Goal: Check status: Check status

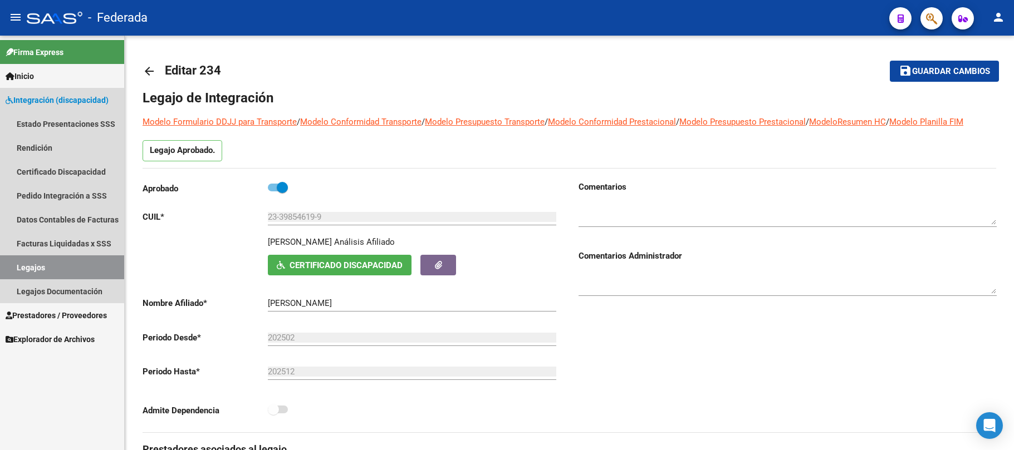
click at [87, 266] on link "Legajos" at bounding box center [62, 267] width 124 height 24
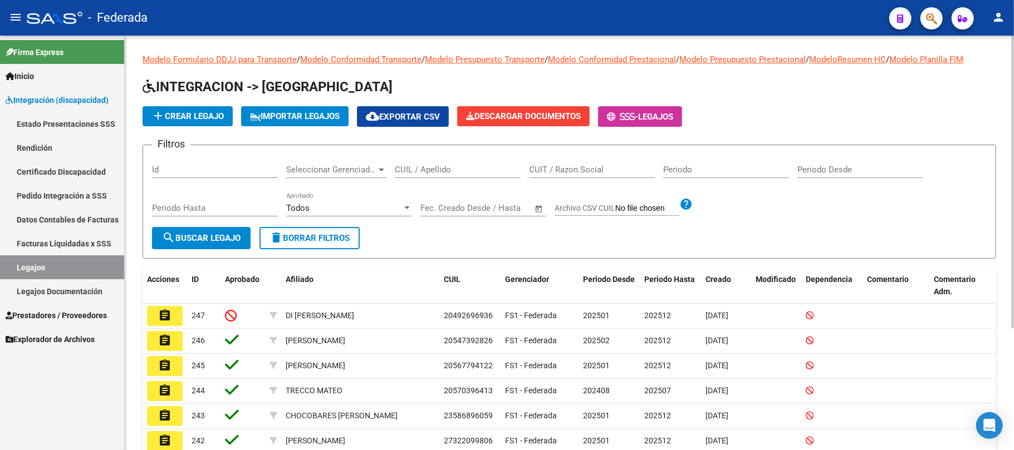
click at [422, 173] on input "CUIL / Apellido" at bounding box center [458, 170] width 126 height 10
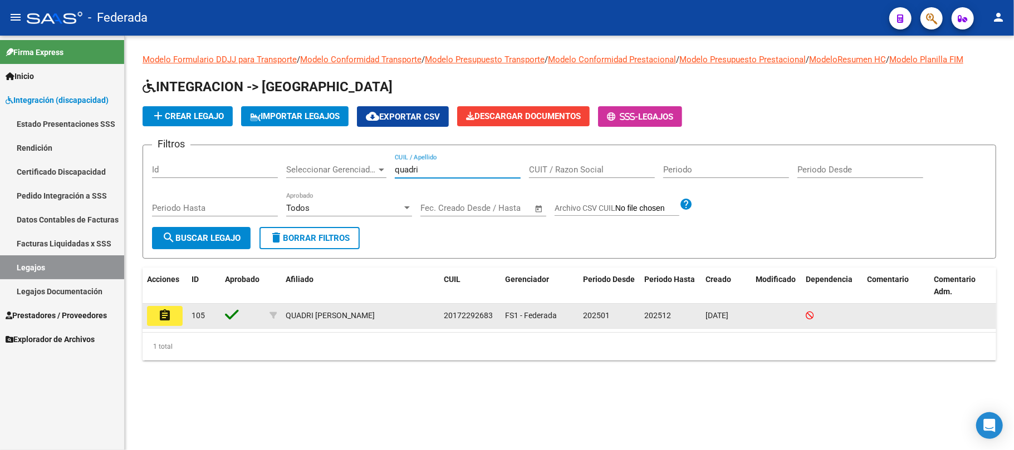
type input "quadri"
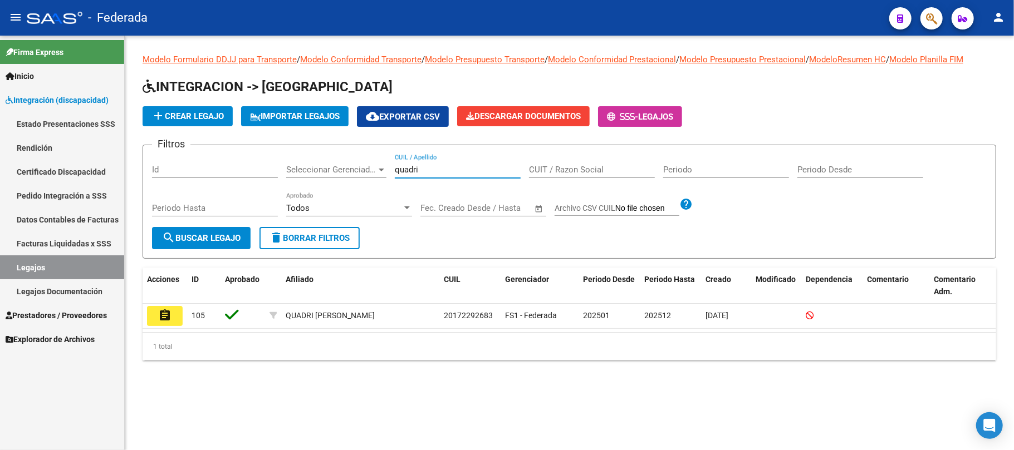
click at [170, 316] on mat-icon "assignment" at bounding box center [164, 315] width 13 height 13
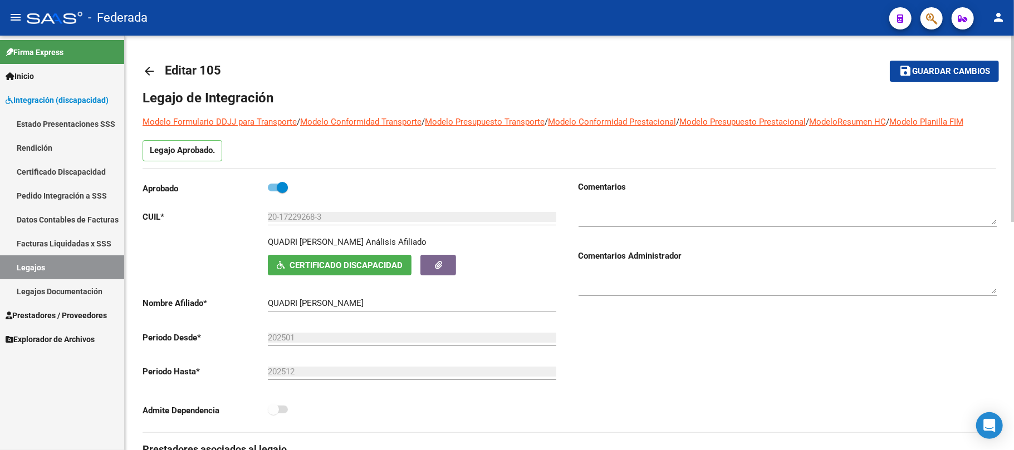
click at [142, 68] on mat-icon "arrow_back" at bounding box center [148, 71] width 13 height 13
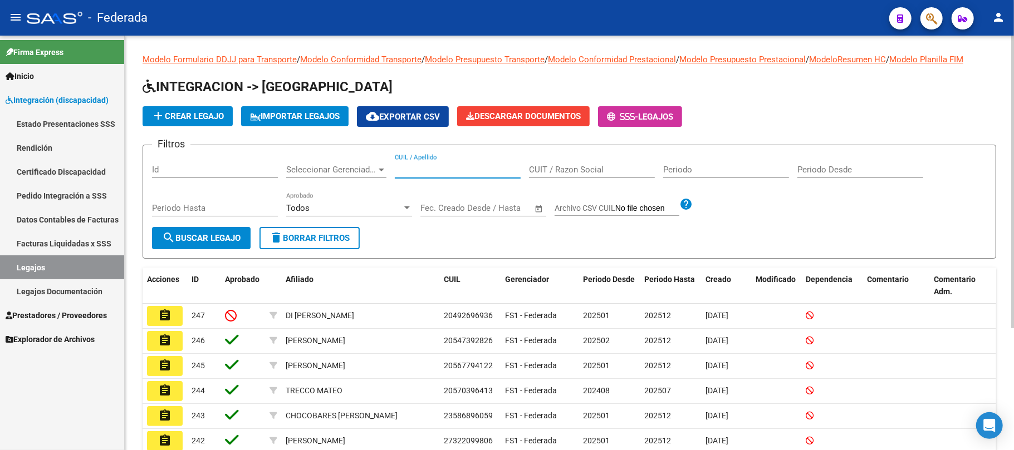
click at [426, 169] on input "CUIL / Apellido" at bounding box center [458, 170] width 126 height 10
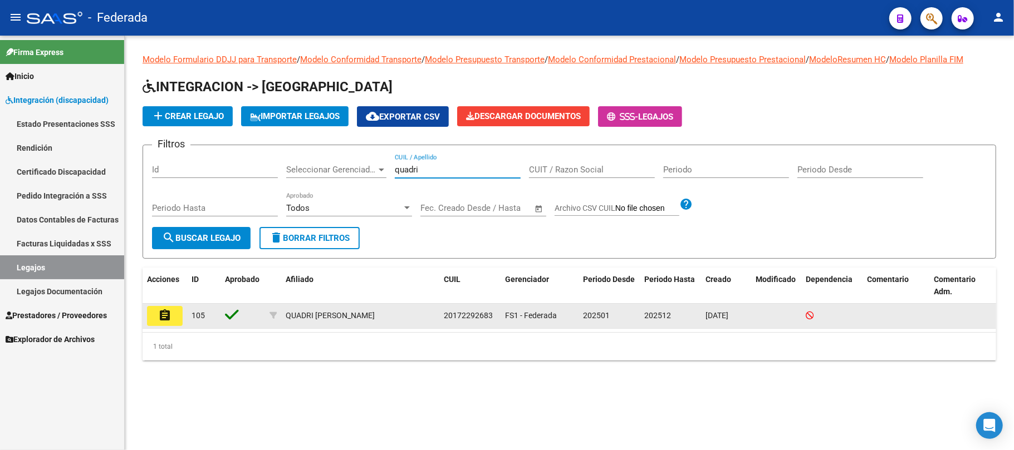
type input "quadri"
click at [459, 313] on span "20172292683" at bounding box center [468, 315] width 49 height 9
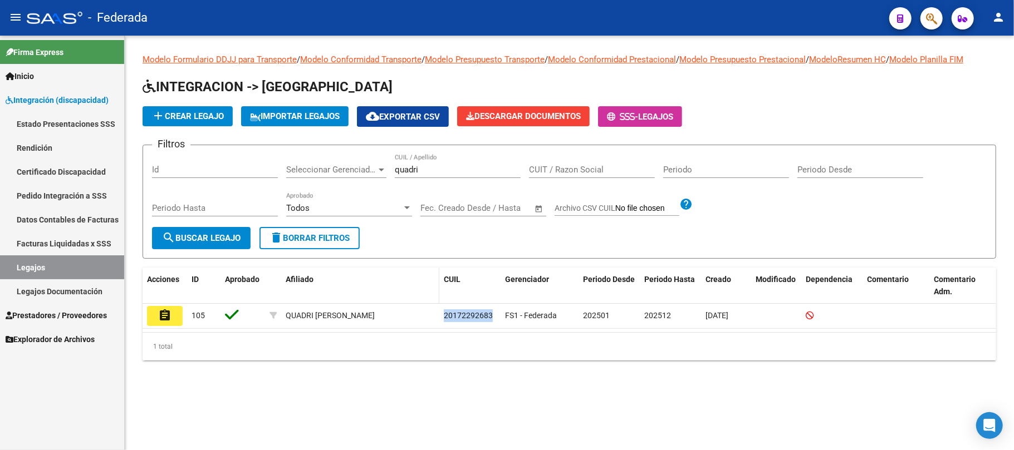
copy span "20172292683"
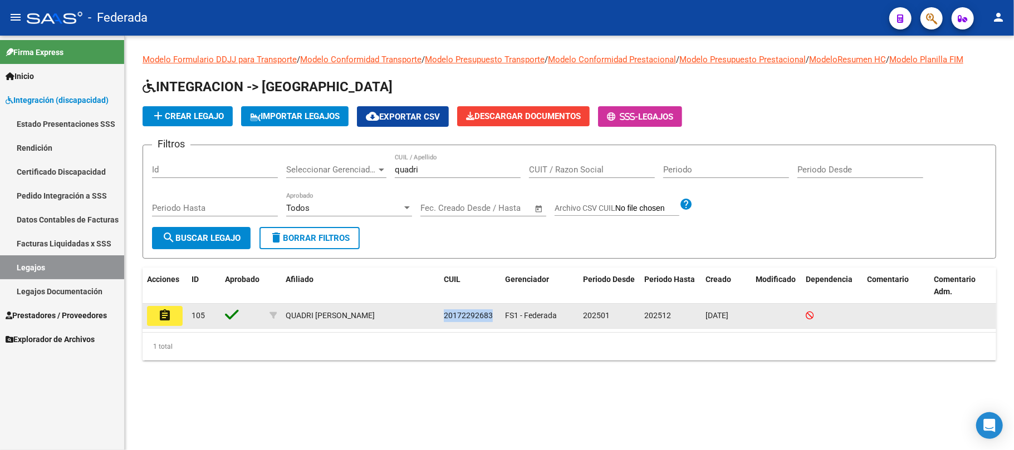
click at [464, 317] on span "20172292683" at bounding box center [468, 315] width 49 height 9
click at [468, 316] on span "20172292683" at bounding box center [468, 315] width 49 height 9
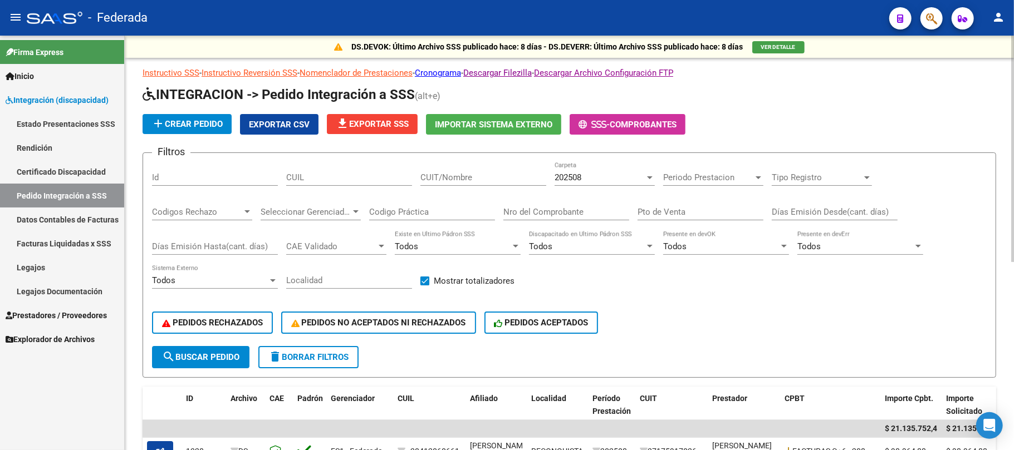
click at [366, 181] on input "CUIL" at bounding box center [349, 178] width 126 height 10
paste input "20172292683"
type input "20172292683"
click at [222, 355] on span "search Buscar Pedido" at bounding box center [200, 357] width 77 height 10
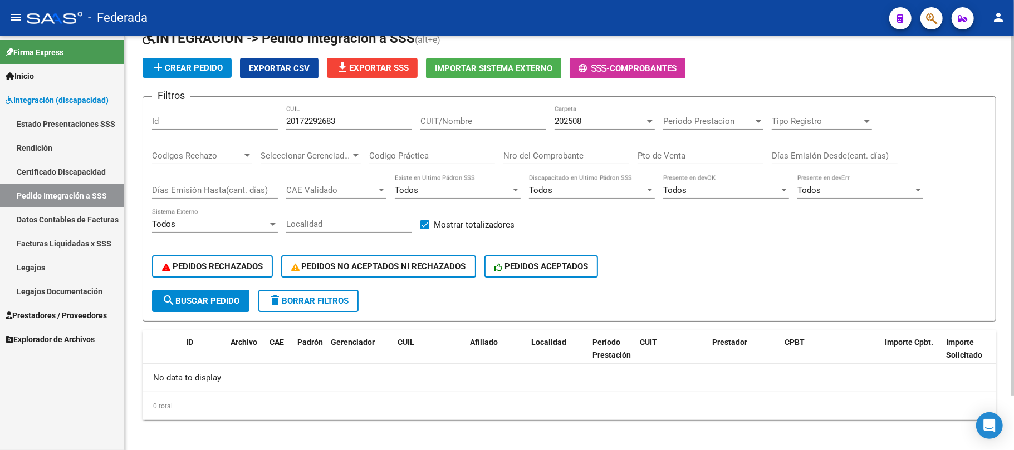
scroll to position [61, 0]
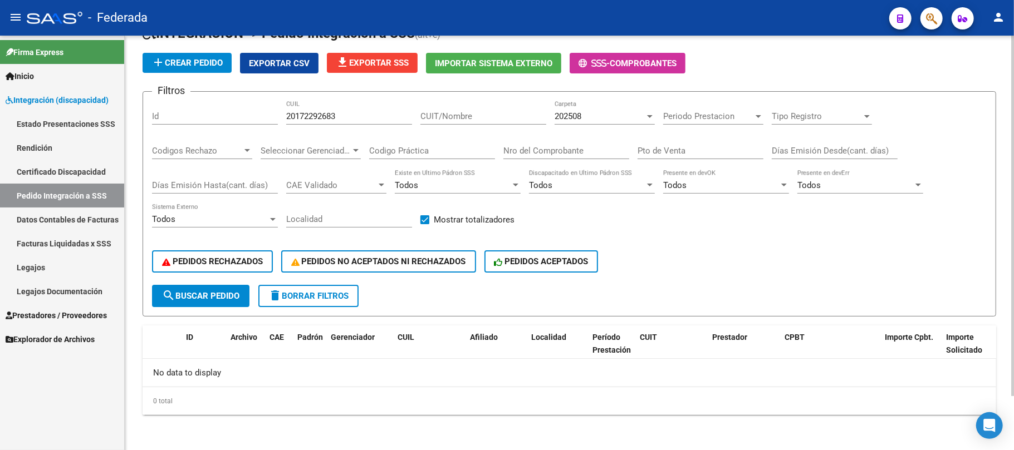
click at [596, 116] on div "202508" at bounding box center [599, 116] width 90 height 10
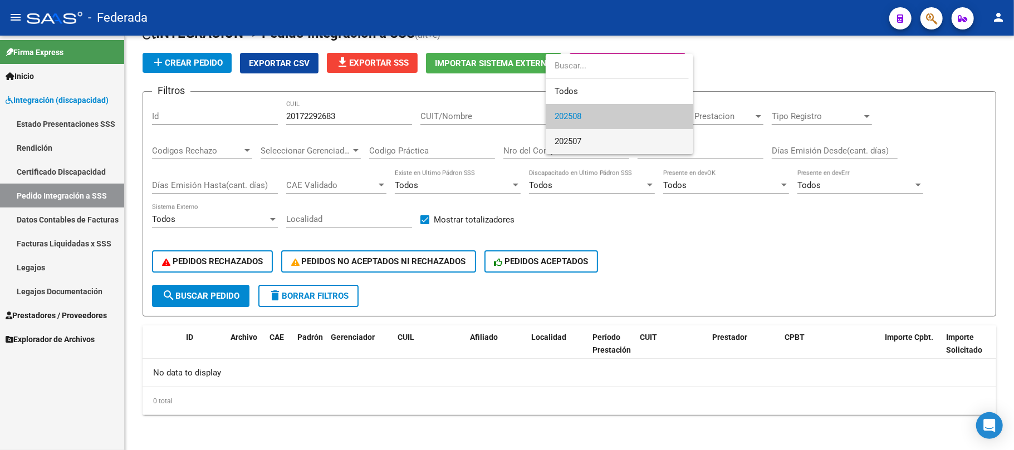
click at [583, 136] on span "202507" at bounding box center [619, 141] width 130 height 25
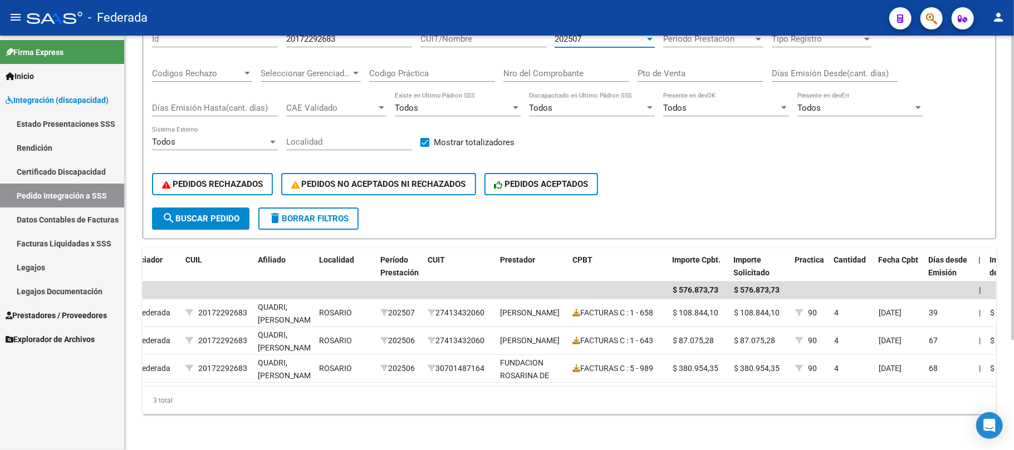
scroll to position [75, 0]
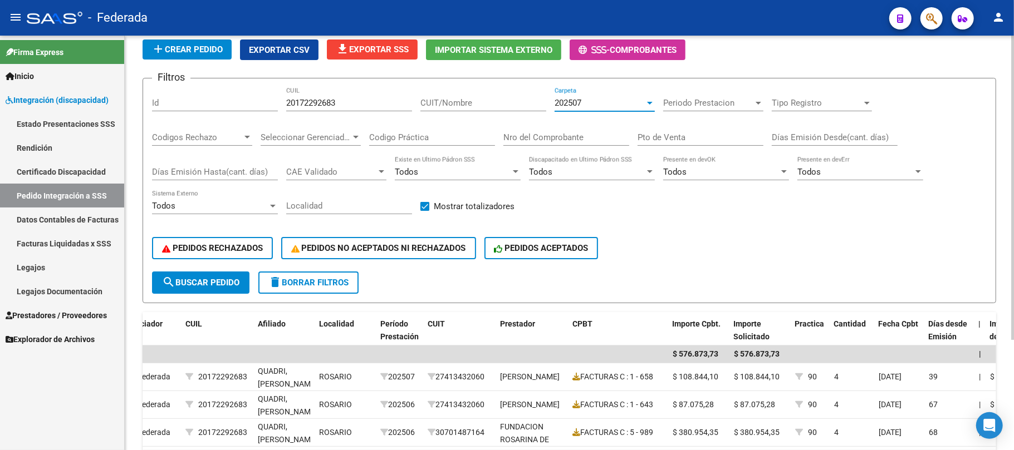
click at [576, 101] on span "202507" at bounding box center [567, 103] width 27 height 10
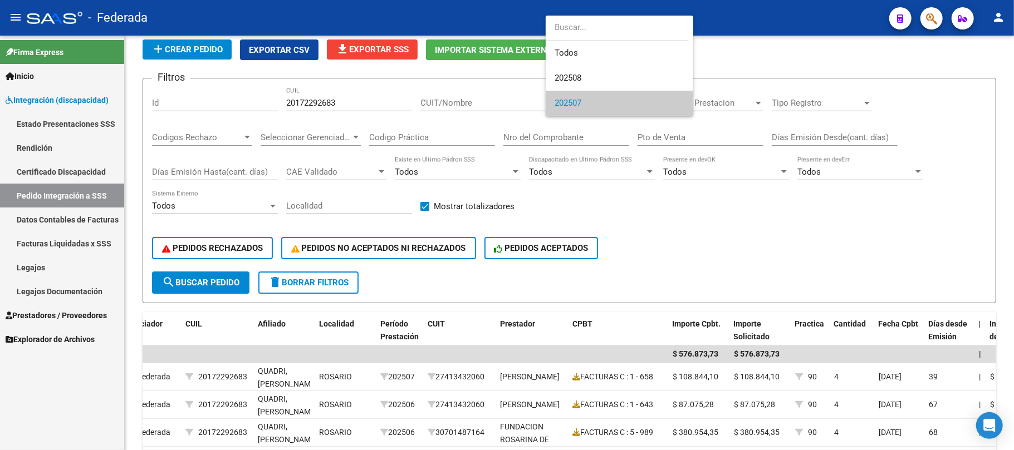
click at [521, 190] on div at bounding box center [507, 225] width 1014 height 450
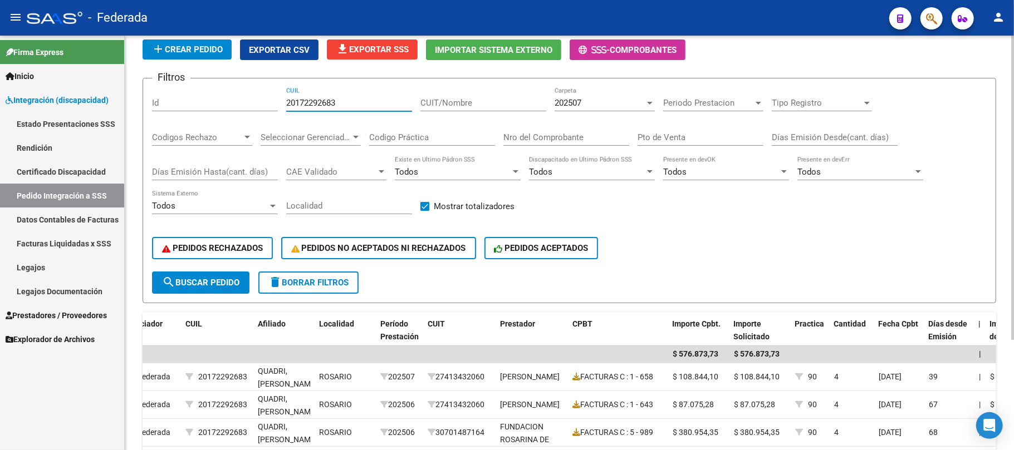
click at [322, 105] on input "20172292683" at bounding box center [349, 103] width 126 height 10
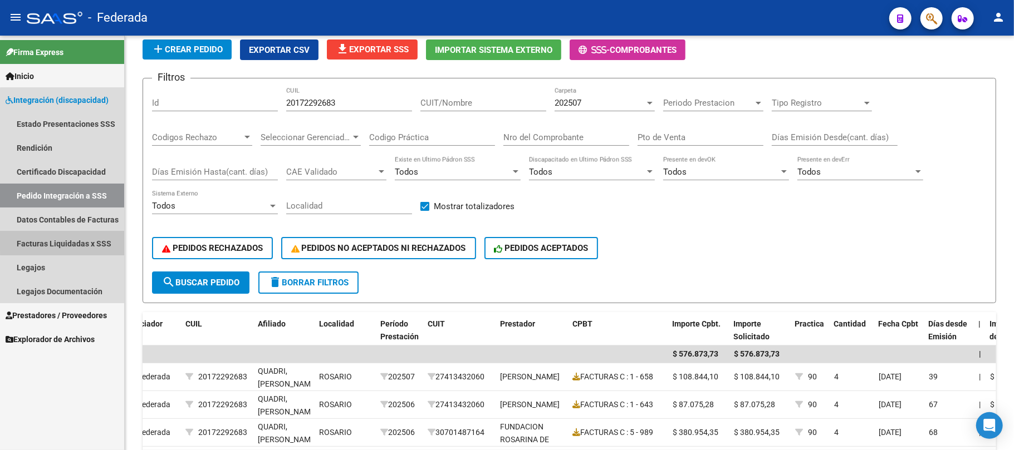
click at [99, 241] on link "Facturas Liquidadas x SSS" at bounding box center [62, 244] width 124 height 24
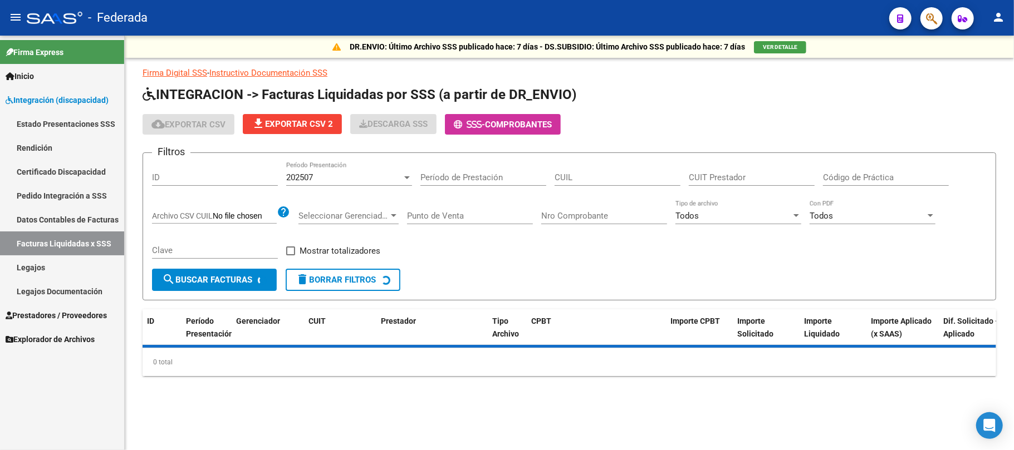
click at [565, 180] on input "CUIL" at bounding box center [617, 178] width 126 height 10
paste input "20-17229268-3"
type input "20-17229268-3"
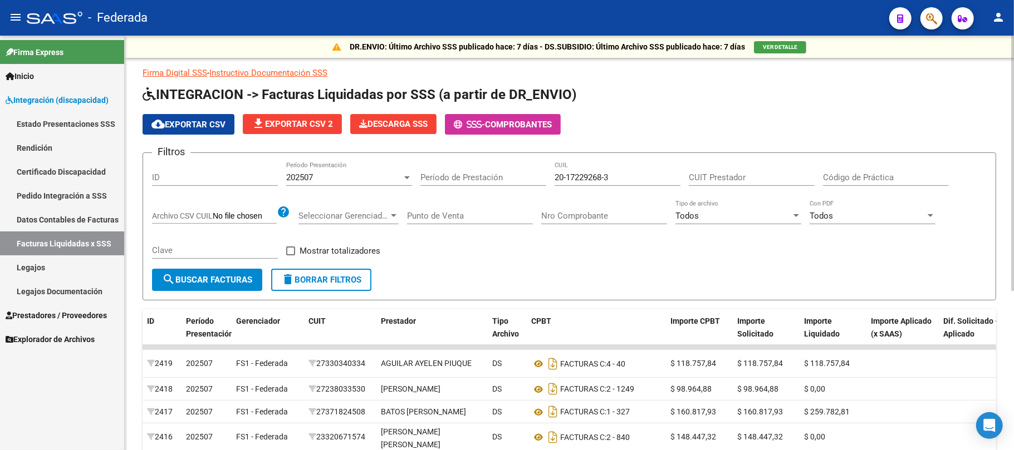
click at [224, 278] on span "search Buscar Facturas" at bounding box center [207, 280] width 90 height 10
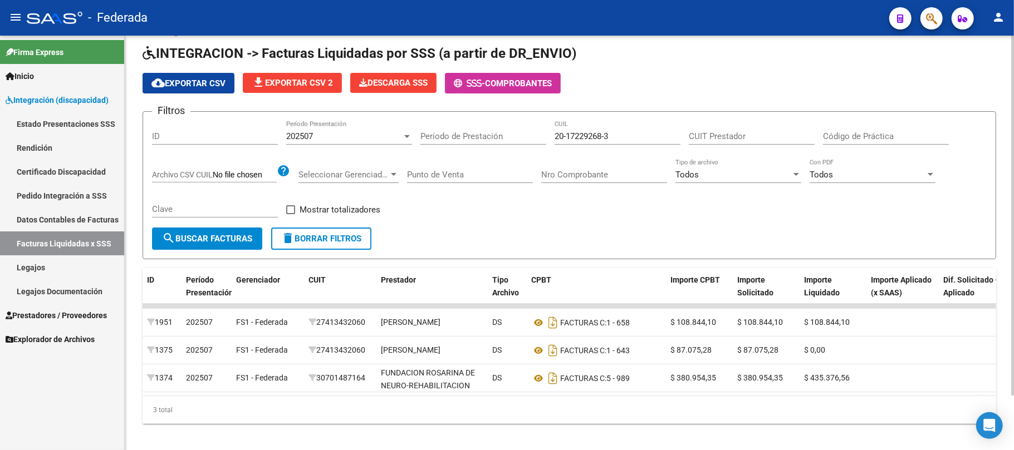
scroll to position [62, 0]
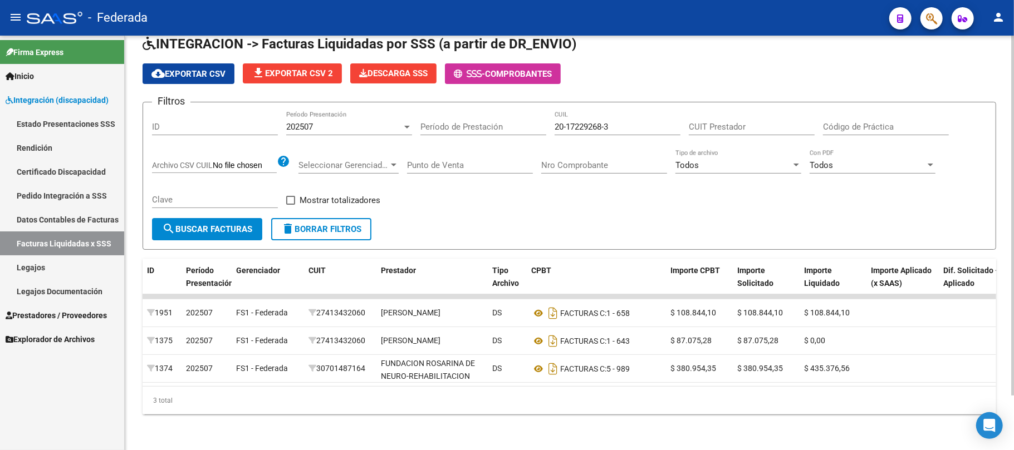
click at [315, 124] on div "202507 Período Presentación" at bounding box center [349, 123] width 126 height 24
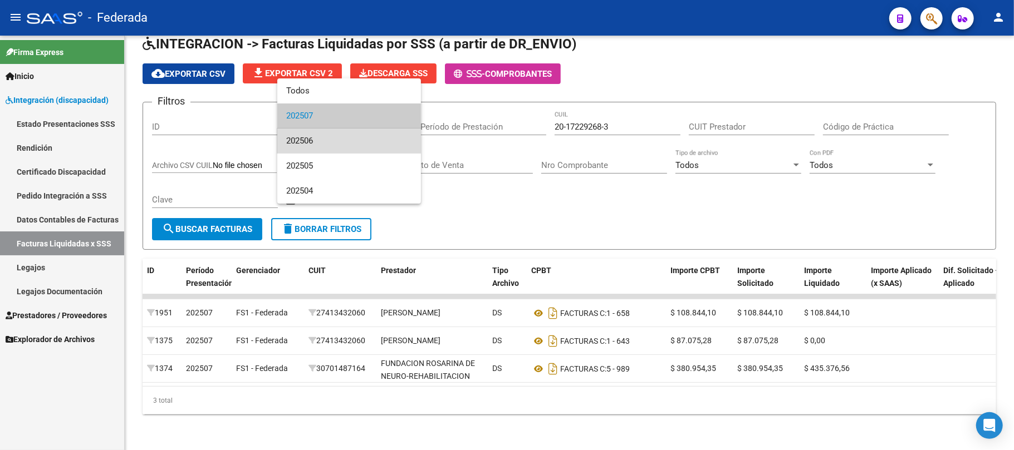
click at [314, 143] on span "202506" at bounding box center [349, 141] width 126 height 25
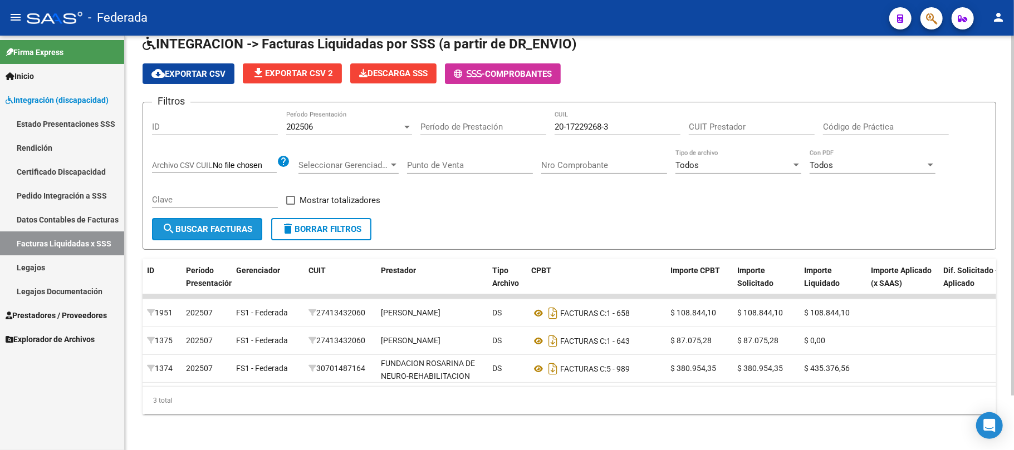
click at [248, 224] on span "search Buscar Facturas" at bounding box center [207, 229] width 90 height 10
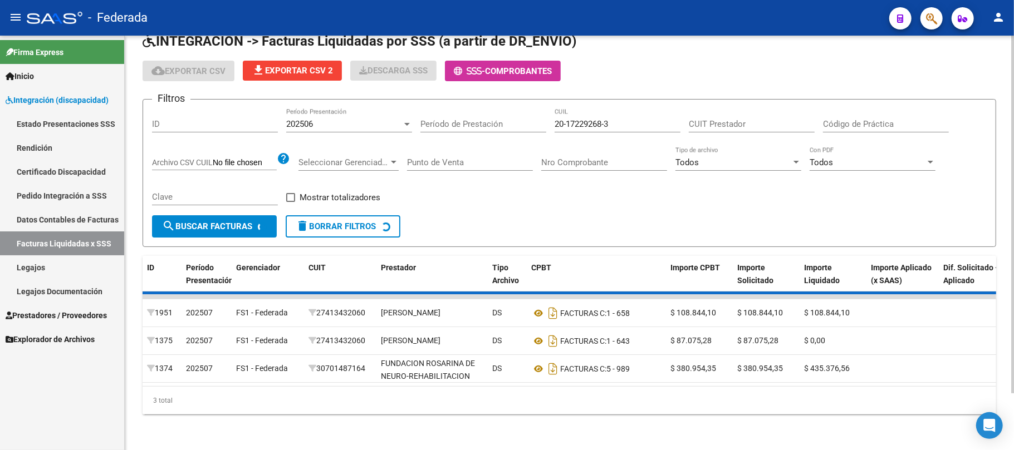
scroll to position [35, 0]
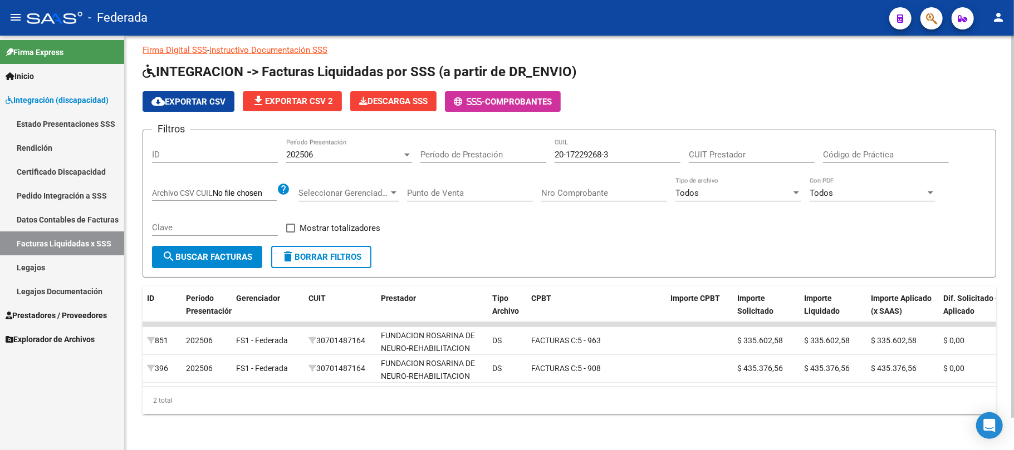
click at [327, 150] on div "202506" at bounding box center [344, 155] width 116 height 10
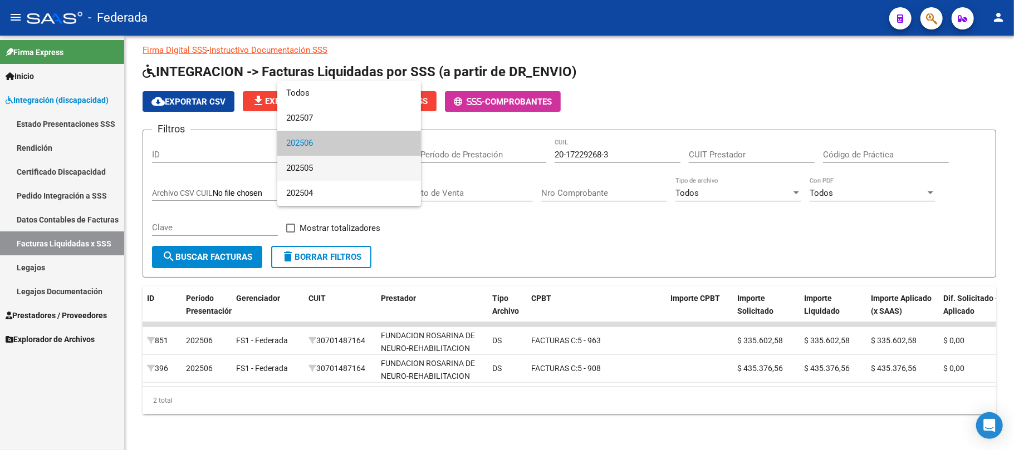
click at [316, 169] on span "202505" at bounding box center [349, 168] width 126 height 25
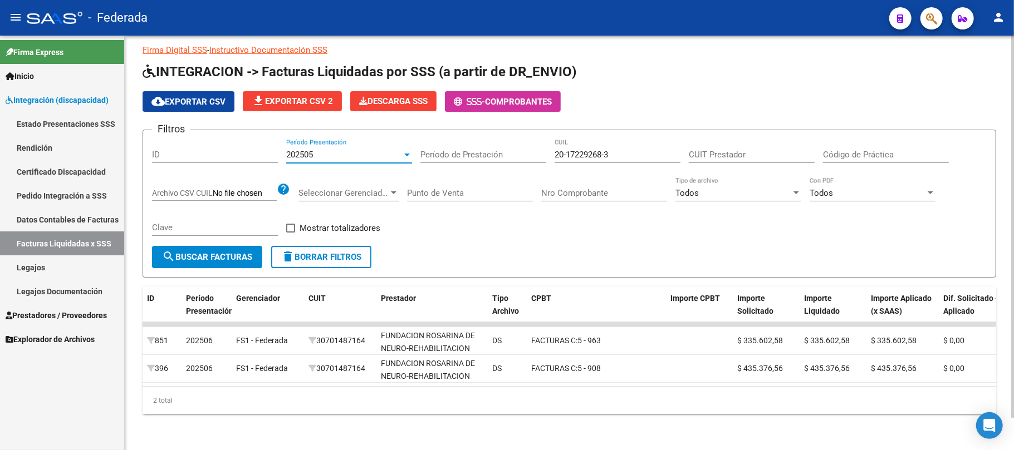
click at [239, 252] on span "search Buscar Facturas" at bounding box center [207, 257] width 90 height 10
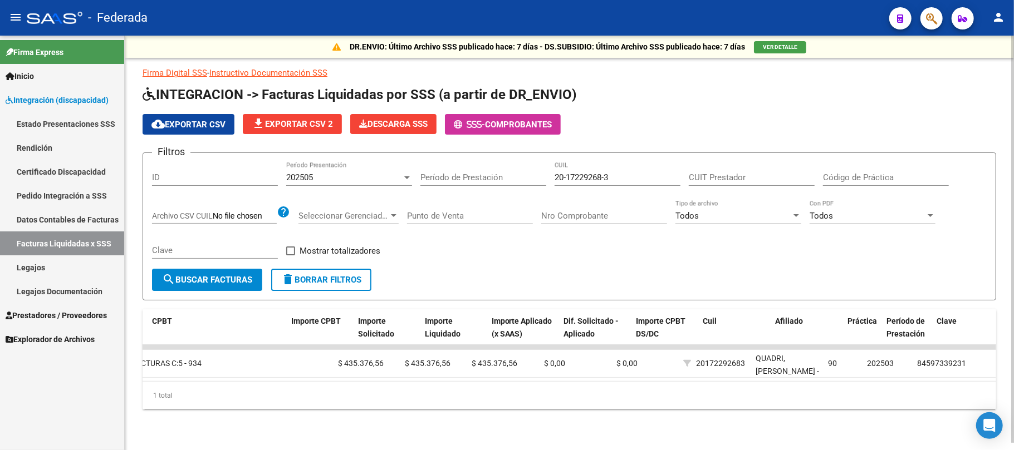
scroll to position [0, 0]
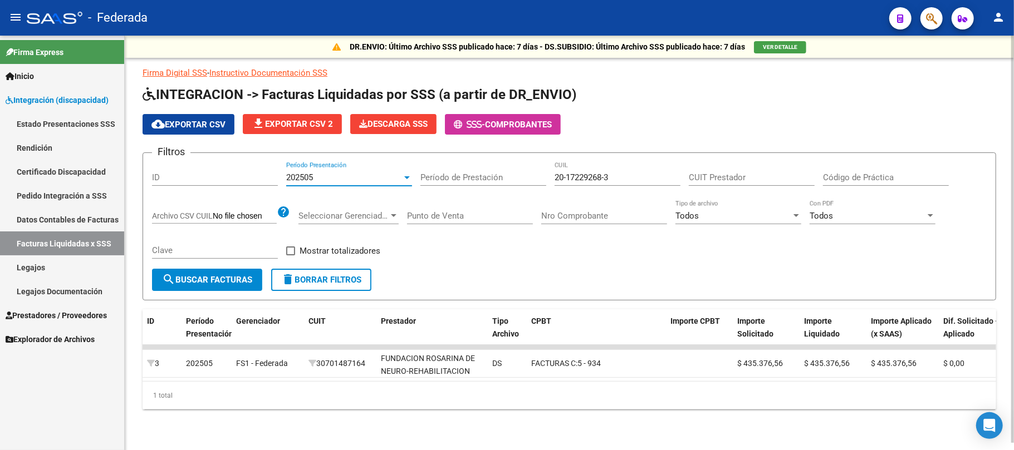
click at [343, 173] on div "202505" at bounding box center [344, 178] width 116 height 10
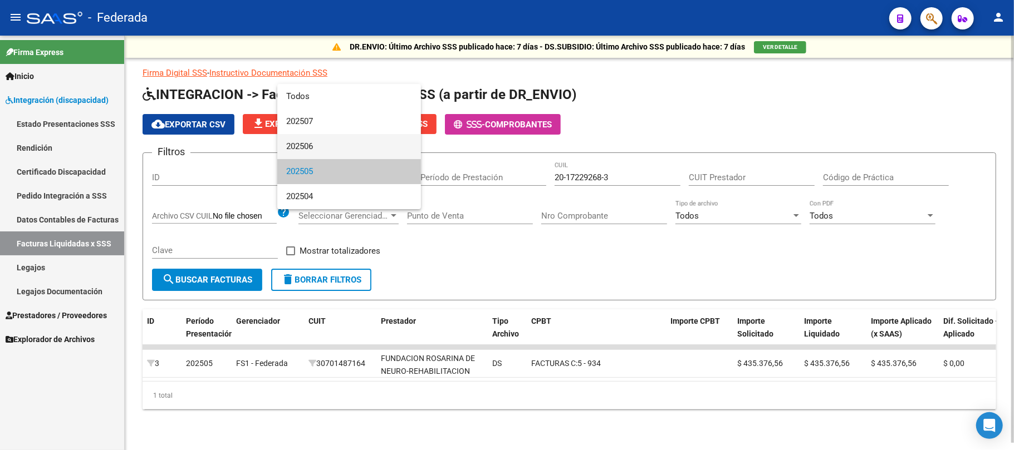
click at [334, 149] on span "202506" at bounding box center [349, 146] width 126 height 25
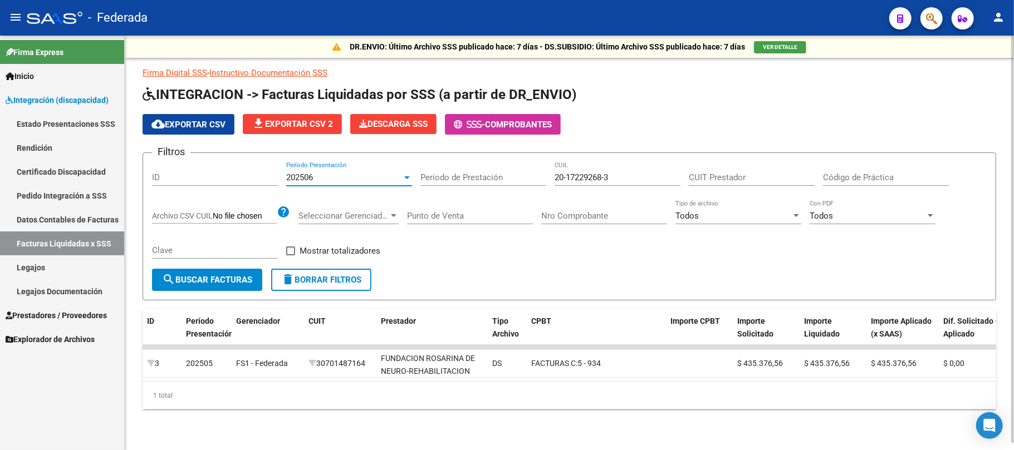
click at [226, 275] on span "search Buscar Facturas" at bounding box center [207, 280] width 90 height 10
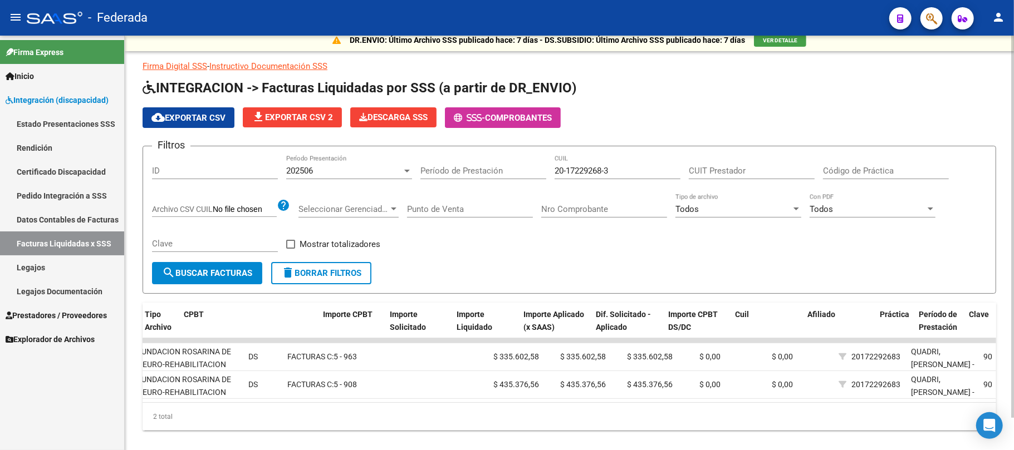
scroll to position [0, 375]
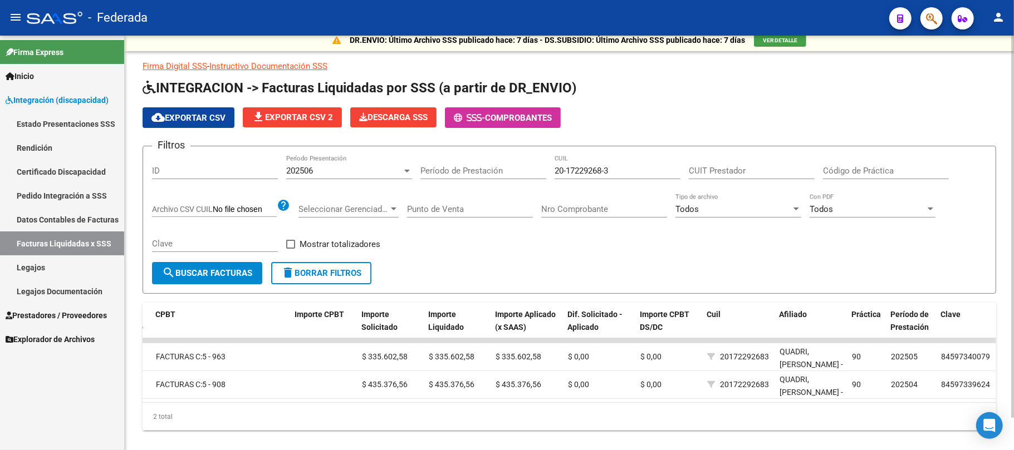
click at [338, 173] on div "202506" at bounding box center [344, 171] width 116 height 10
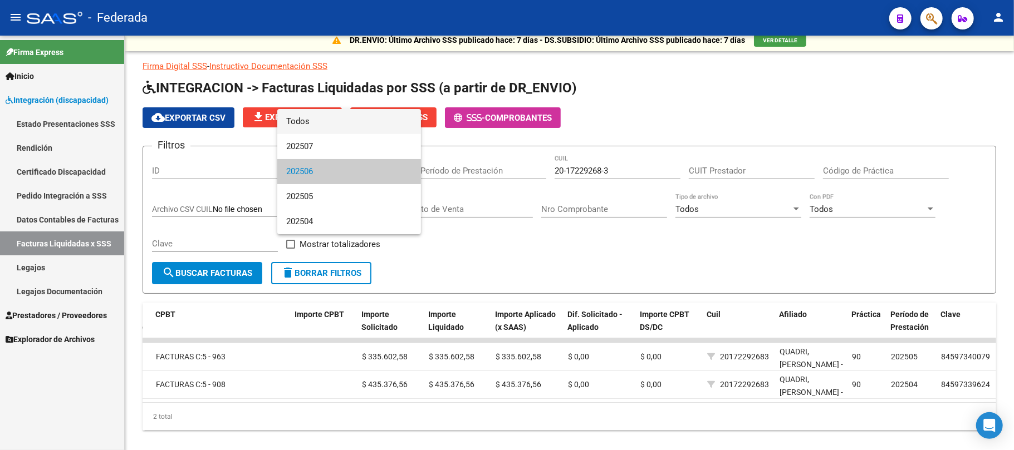
click at [307, 118] on span "Todos" at bounding box center [349, 121] width 126 height 25
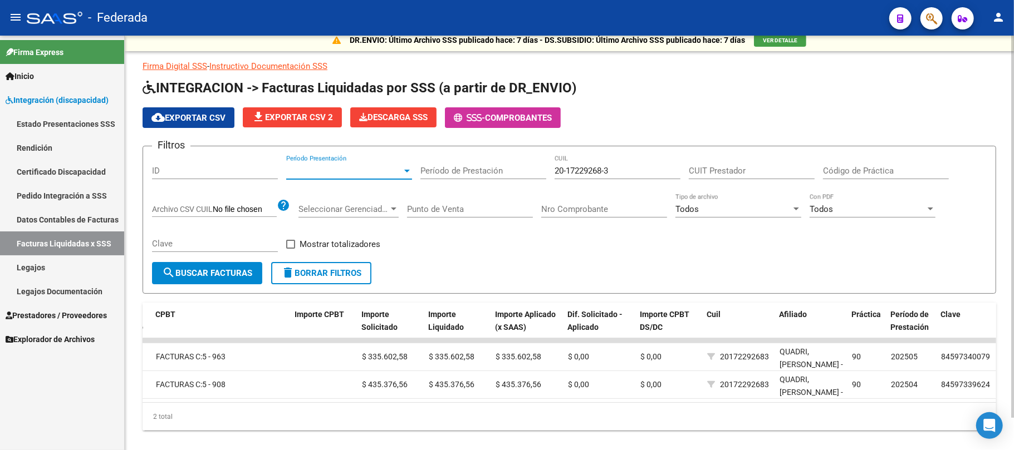
click at [232, 266] on button "search Buscar Facturas" at bounding box center [207, 273] width 110 height 22
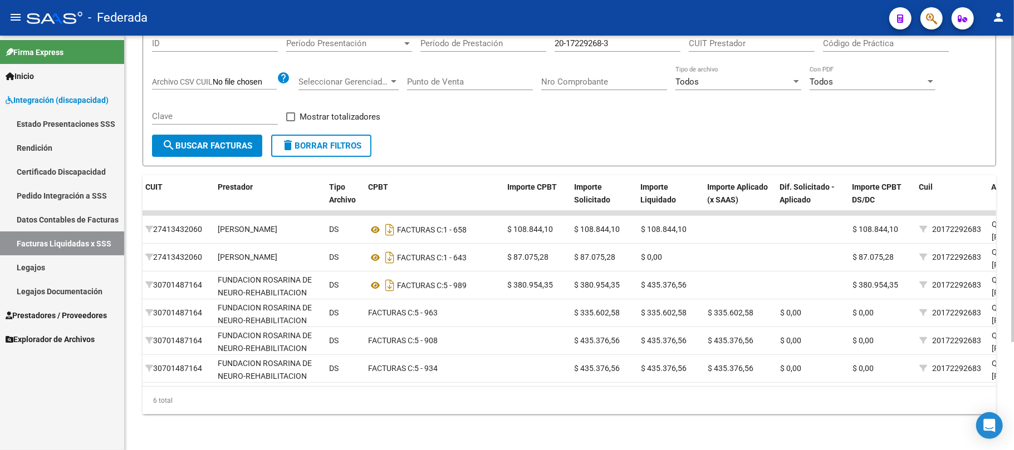
scroll to position [0, 399]
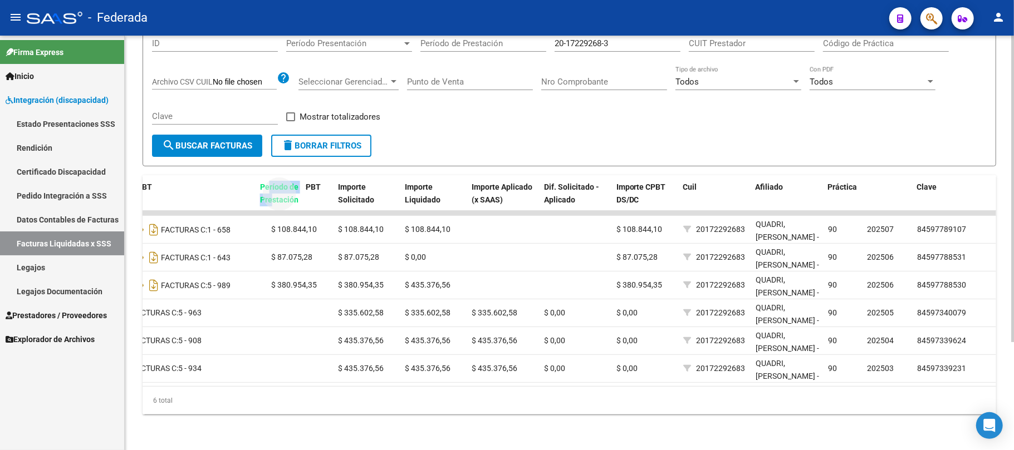
drag, startPoint x: 876, startPoint y: 184, endPoint x: 269, endPoint y: 179, distance: 606.7
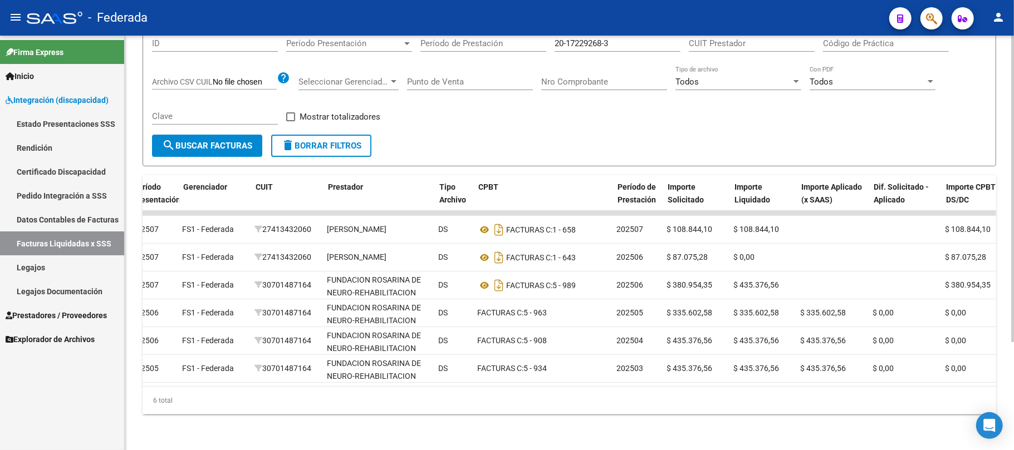
scroll to position [0, 0]
